Goal: Transaction & Acquisition: Obtain resource

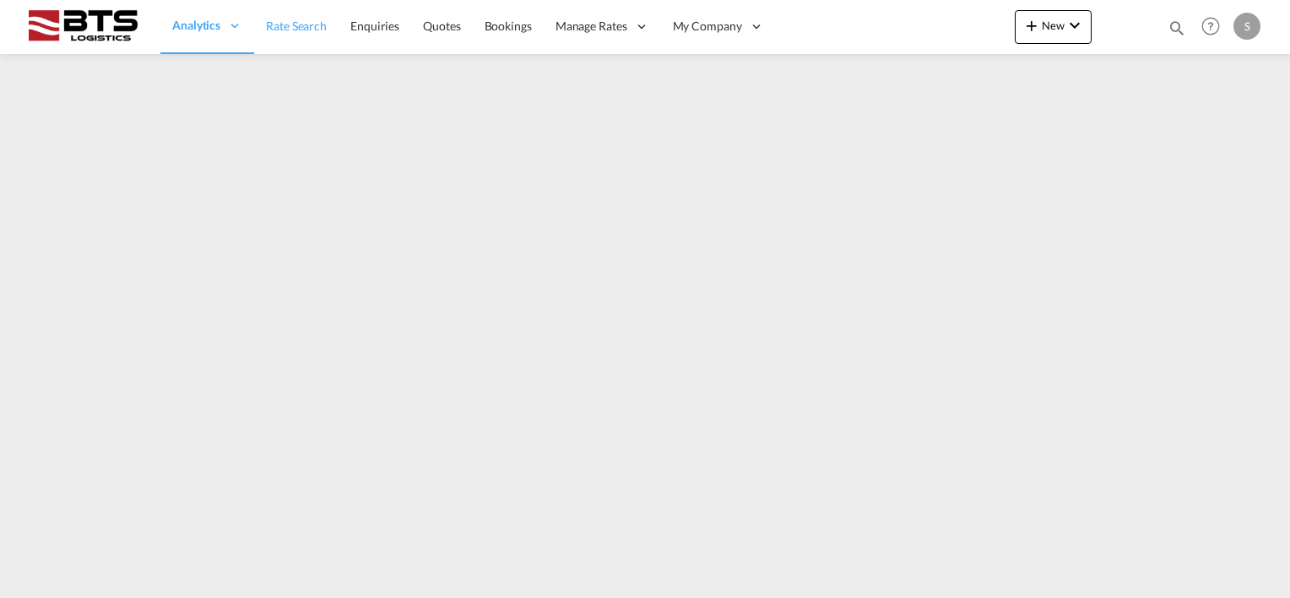
click at [290, 27] on span "Rate Search" at bounding box center [296, 26] width 61 height 14
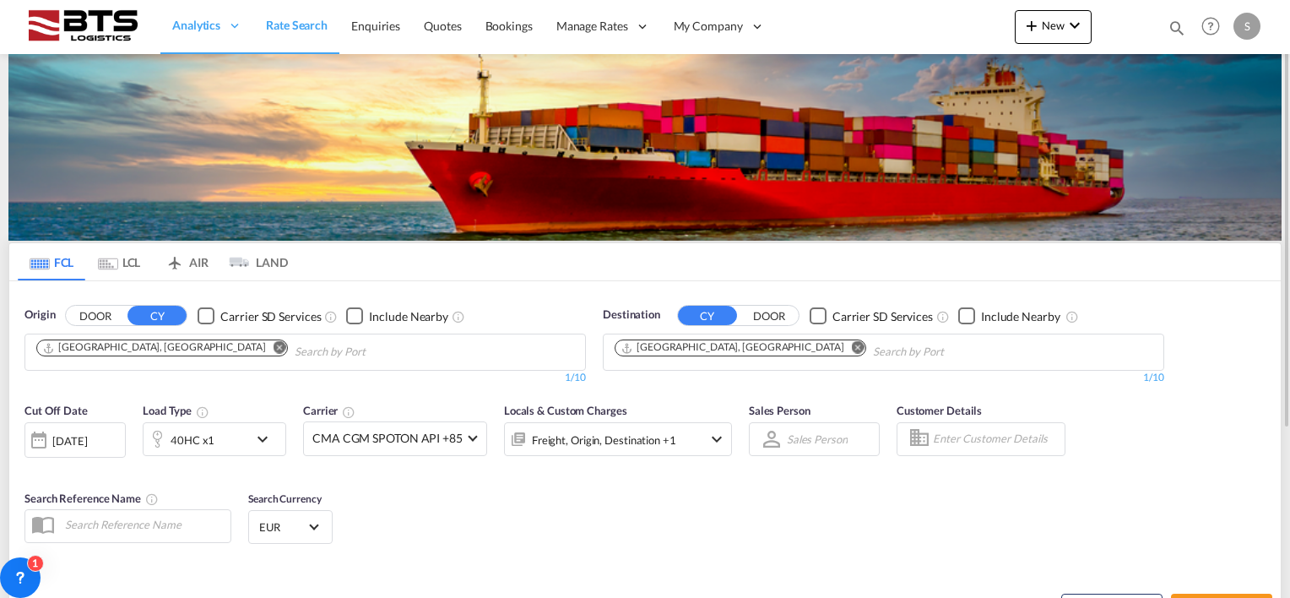
click at [274, 346] on md-icon "Remove" at bounding box center [280, 347] width 13 height 13
click at [140, 342] on input "Chips input." at bounding box center [116, 352] width 160 height 27
click at [184, 359] on body "Analytics Reports Dashboard Rate Search Enquiries Quotes Bookings" at bounding box center [645, 299] width 1290 height 598
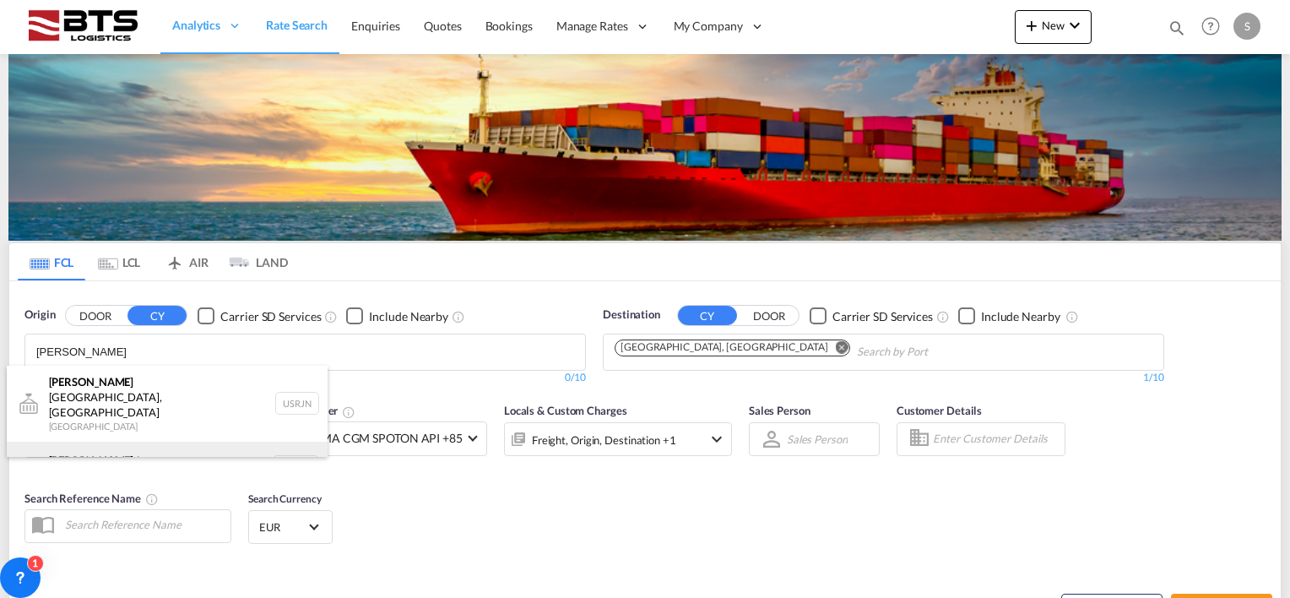
type input "[PERSON_NAME]"
click at [100, 442] on div "[PERSON_NAME] dam [GEOGRAPHIC_DATA] NLRTM" at bounding box center [167, 467] width 321 height 51
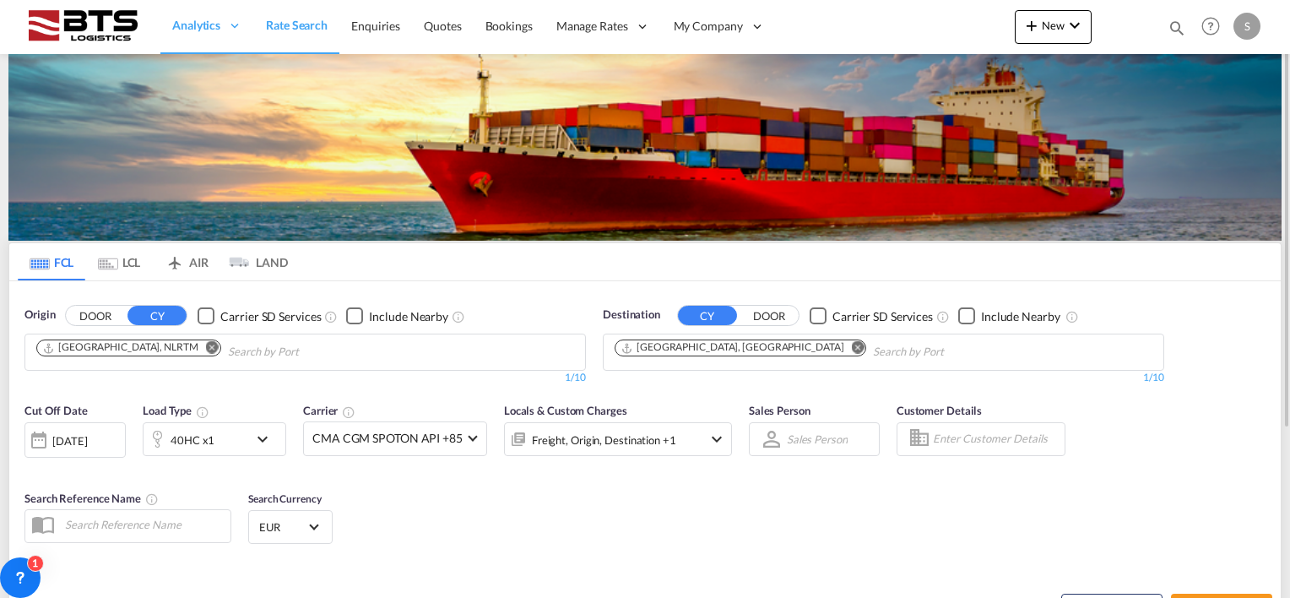
click at [852, 342] on md-icon "Remove" at bounding box center [858, 347] width 13 height 13
click at [642, 345] on body "Analytics Reports Dashboard Rate Search Enquiries Quotes Bookings" at bounding box center [645, 299] width 1290 height 598
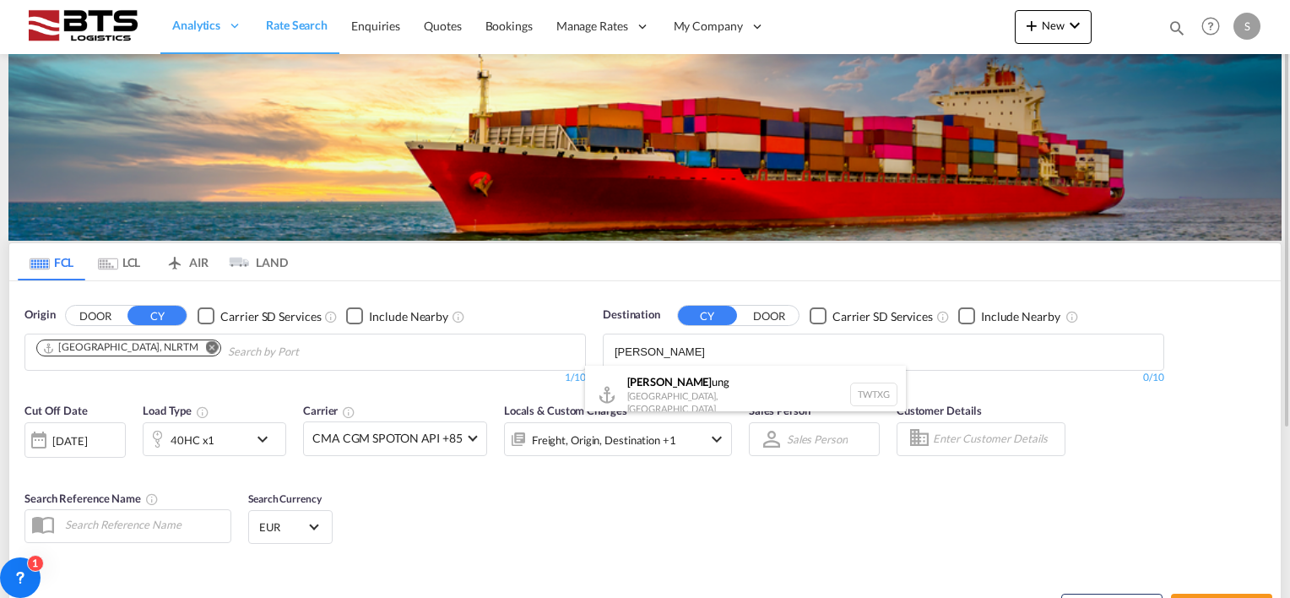
type input "[PERSON_NAME]"
click at [668, 387] on div "[PERSON_NAME] [GEOGRAPHIC_DATA], [GEOGRAPHIC_DATA] TWTXG" at bounding box center [745, 395] width 321 height 58
click at [266, 437] on md-icon "icon-chevron-down" at bounding box center [266, 439] width 29 height 20
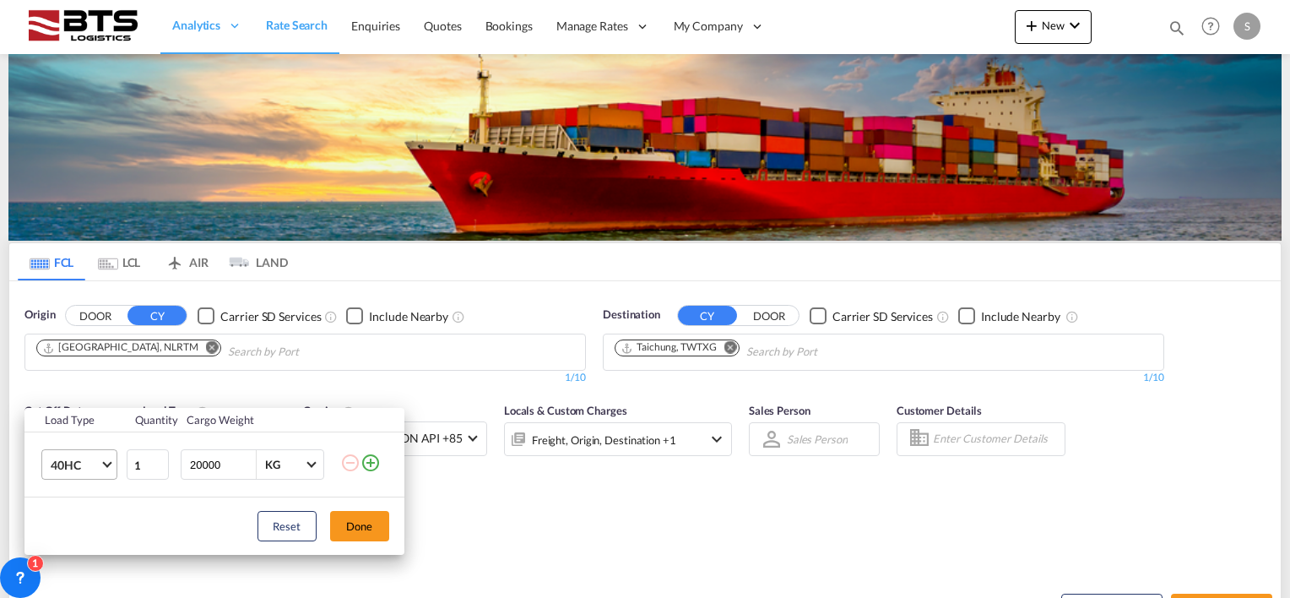
click at [107, 460] on span "Choose: \a40HC" at bounding box center [106, 462] width 9 height 9
click at [80, 388] on md-option "20GP" at bounding box center [93, 383] width 115 height 41
click at [363, 523] on button "Done" at bounding box center [359, 526] width 59 height 30
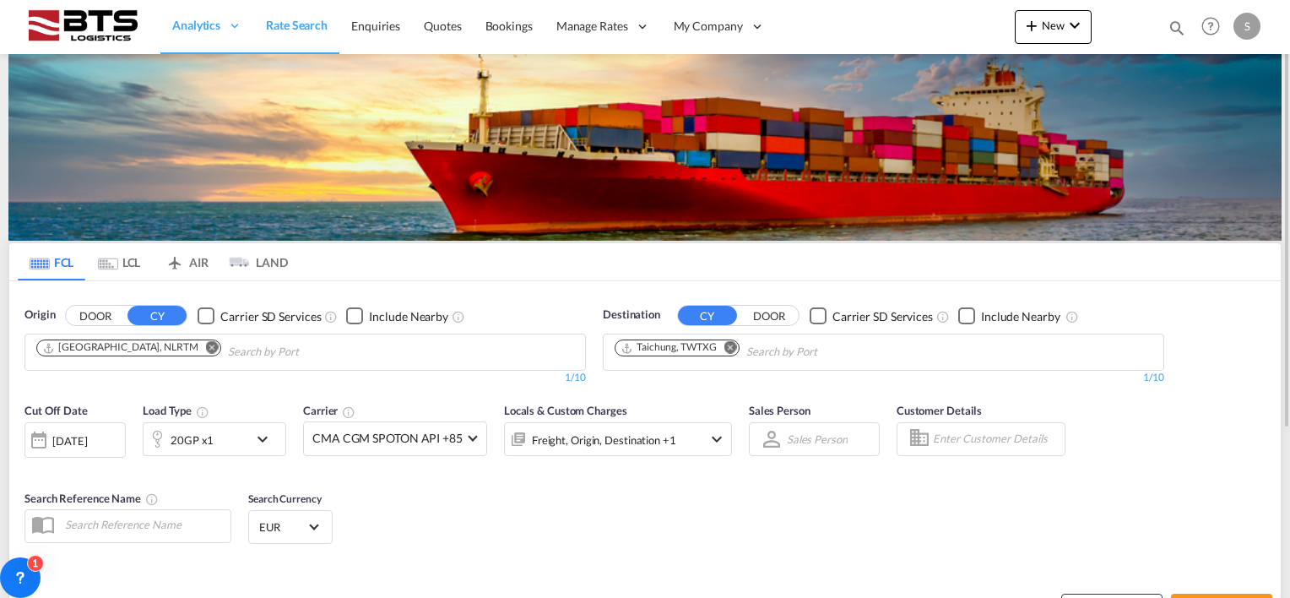
click at [486, 480] on div "Cut Off Date [DATE] [DATE] Load Type 20GP x1 Carrier CMA CGM SPOTON API +85 Onl…" at bounding box center [645, 475] width 1272 height 165
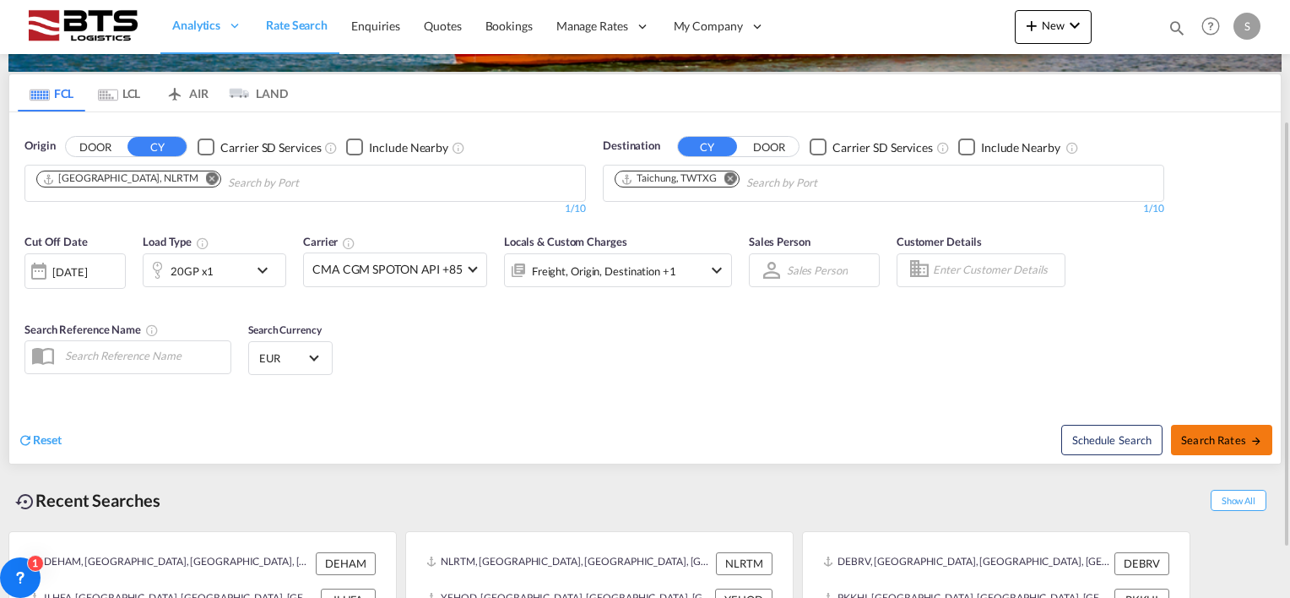
click at [1229, 435] on span "Search Rates" at bounding box center [1221, 440] width 81 height 14
type input "NLRTM to TWTXG / [DATE]"
